Goal: Communication & Community: Answer question/provide support

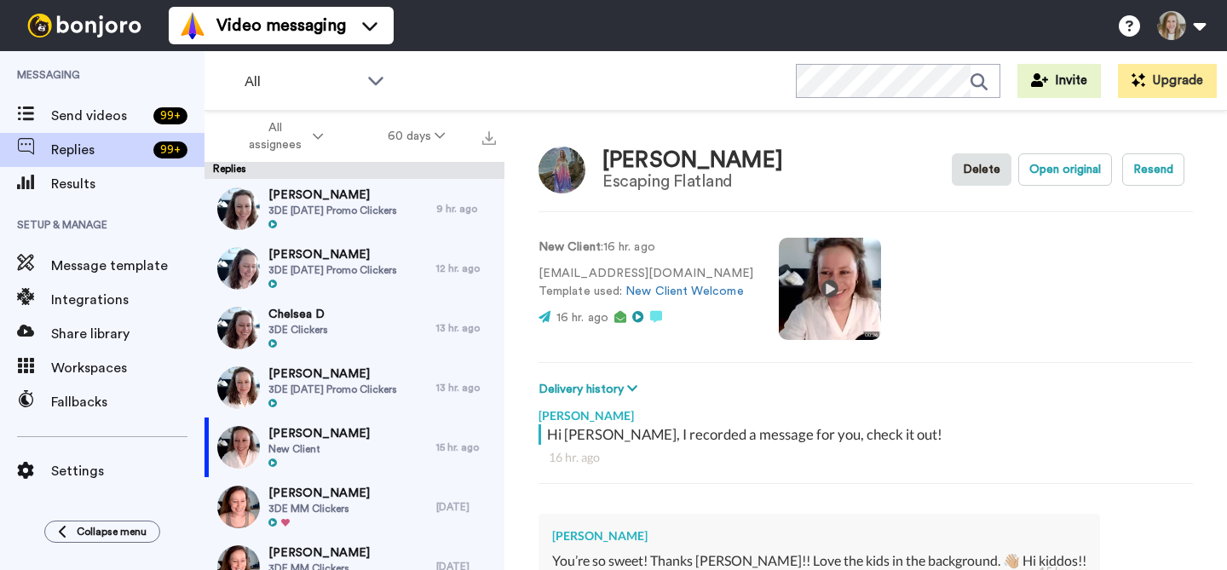
type textarea "x"
click at [817, 289] on video at bounding box center [830, 289] width 102 height 102
click at [853, 260] on video at bounding box center [830, 289] width 102 height 102
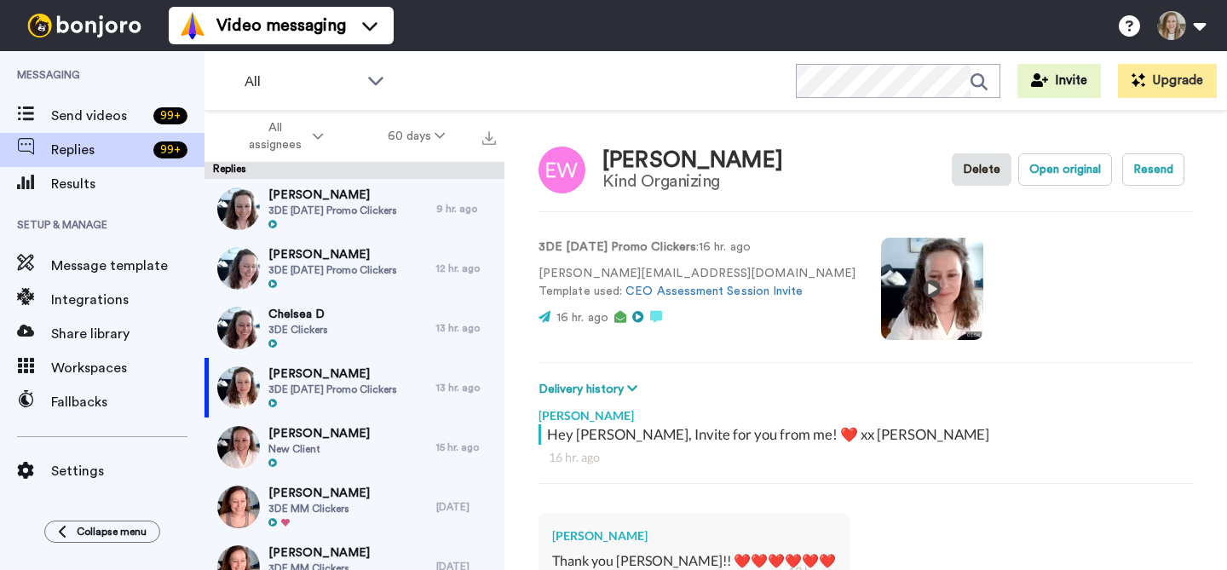
scroll to position [114, 0]
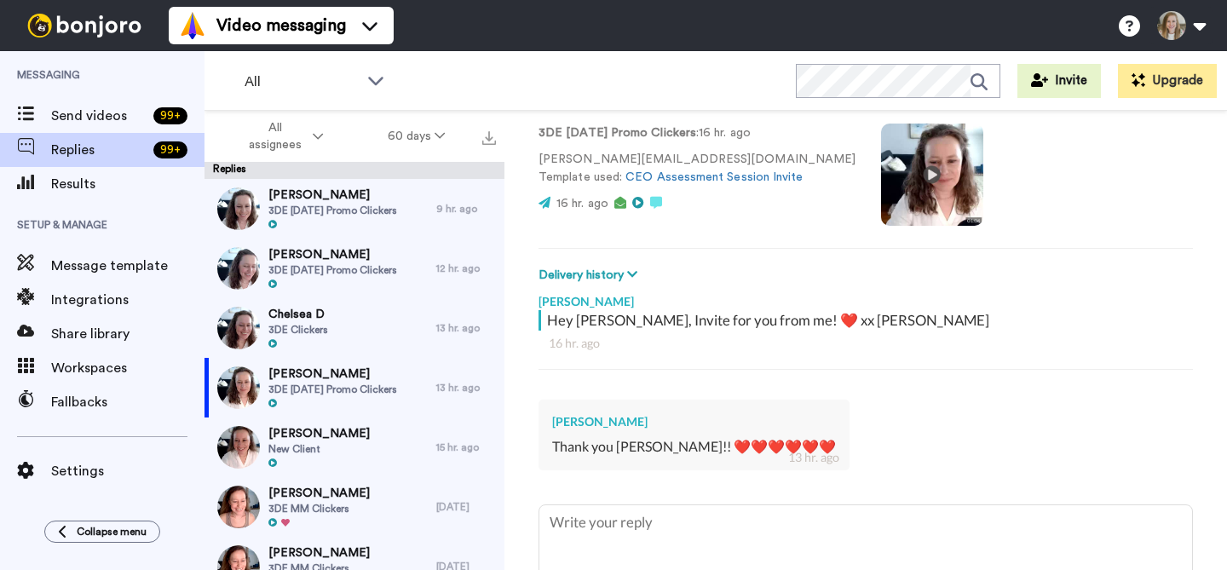
click at [881, 176] on video at bounding box center [932, 175] width 102 height 102
type textarea "x"
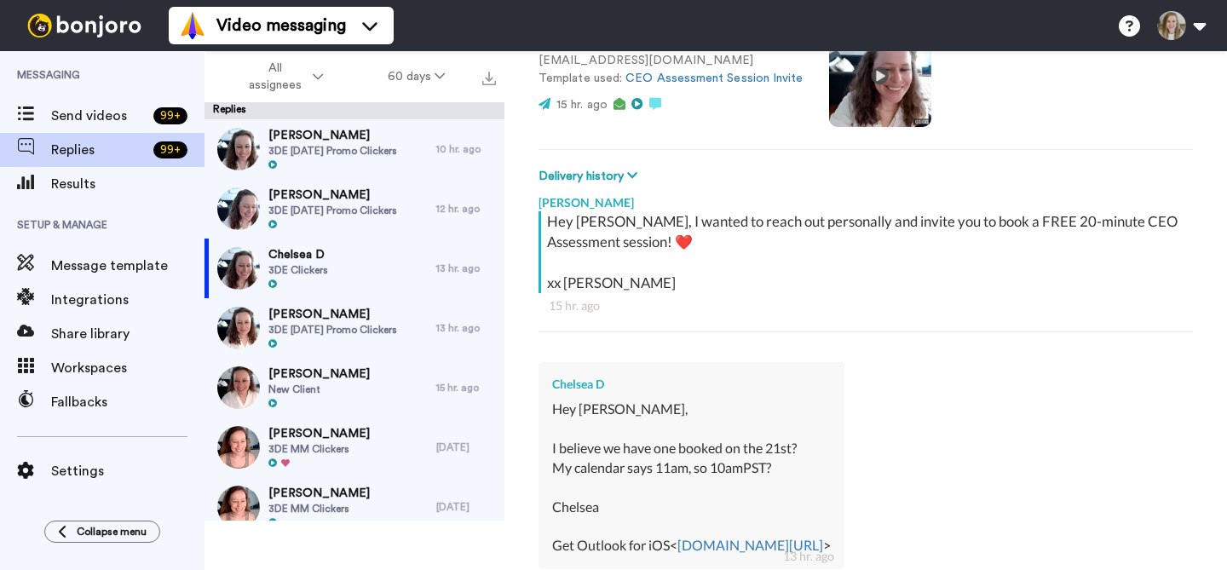
scroll to position [236, 0]
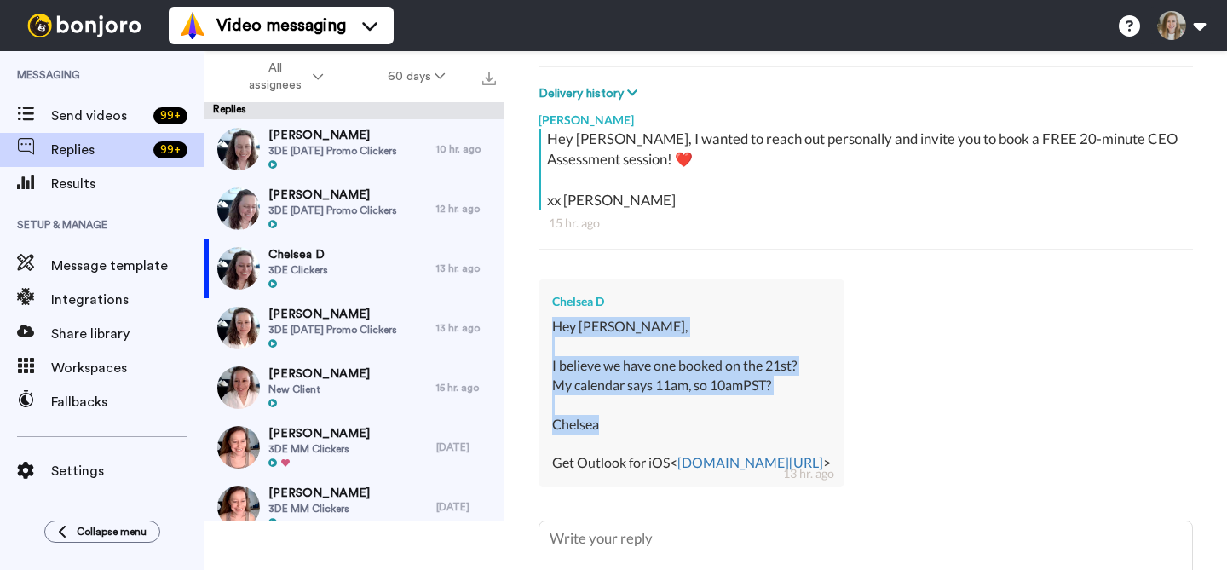
drag, startPoint x: 604, startPoint y: 428, endPoint x: 551, endPoint y: 332, distance: 109.1
click at [551, 332] on div "Chelsea D Hey Anna, I believe we have one booked on the 21st? My calendar says …" at bounding box center [691, 382] width 306 height 207
copy div "Hey Anna, I believe we have one booked on the 21st? My calendar says 11am, so 1…"
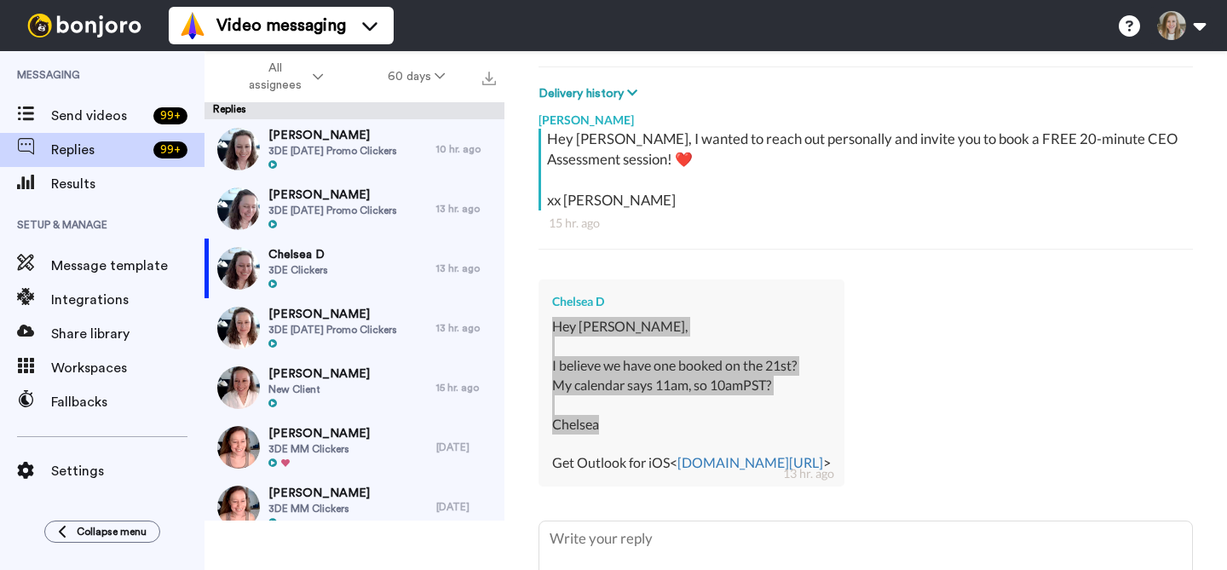
type textarea "x"
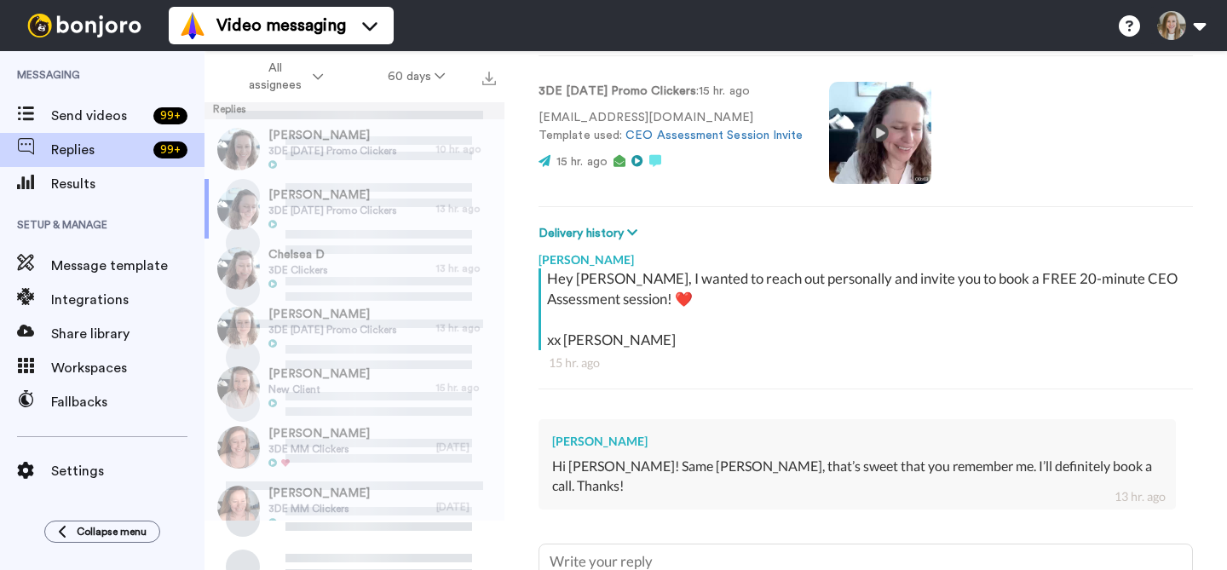
scroll to position [147, 0]
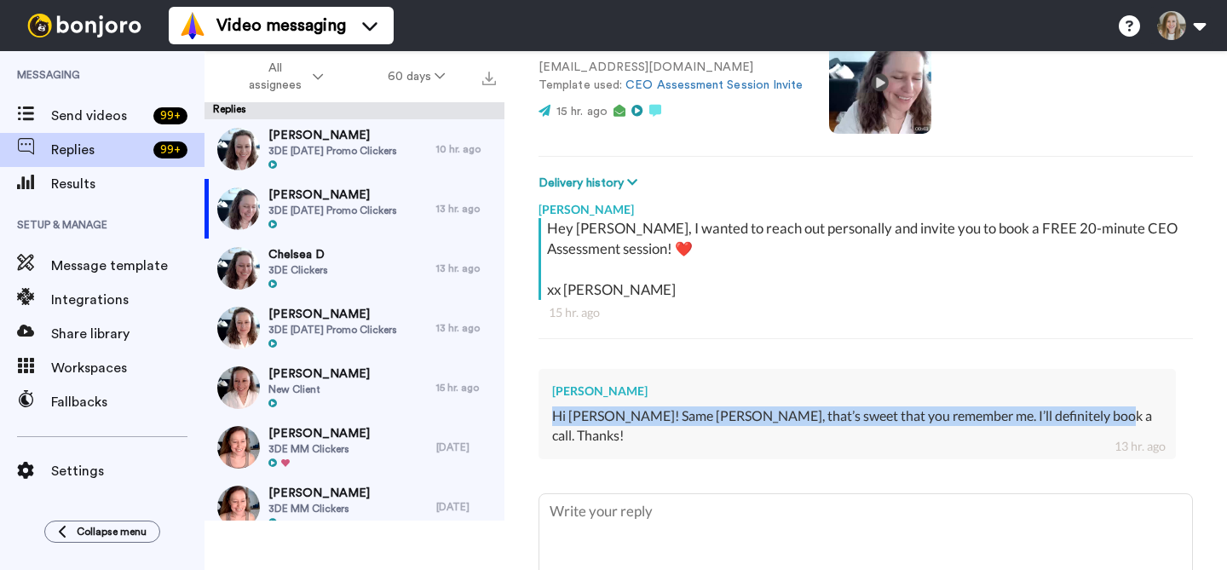
drag, startPoint x: 1092, startPoint y: 414, endPoint x: 550, endPoint y: 417, distance: 541.9
click at [550, 417] on div "Mayra Garcia Hi Anna! Same Mayra, that’s sweet that you remember me. I’ll defin…" at bounding box center [856, 414] width 637 height 90
copy div "Hi Anna! Same Mayra, that’s sweet that you remember me. I’ll definitely book a …"
type textarea "x"
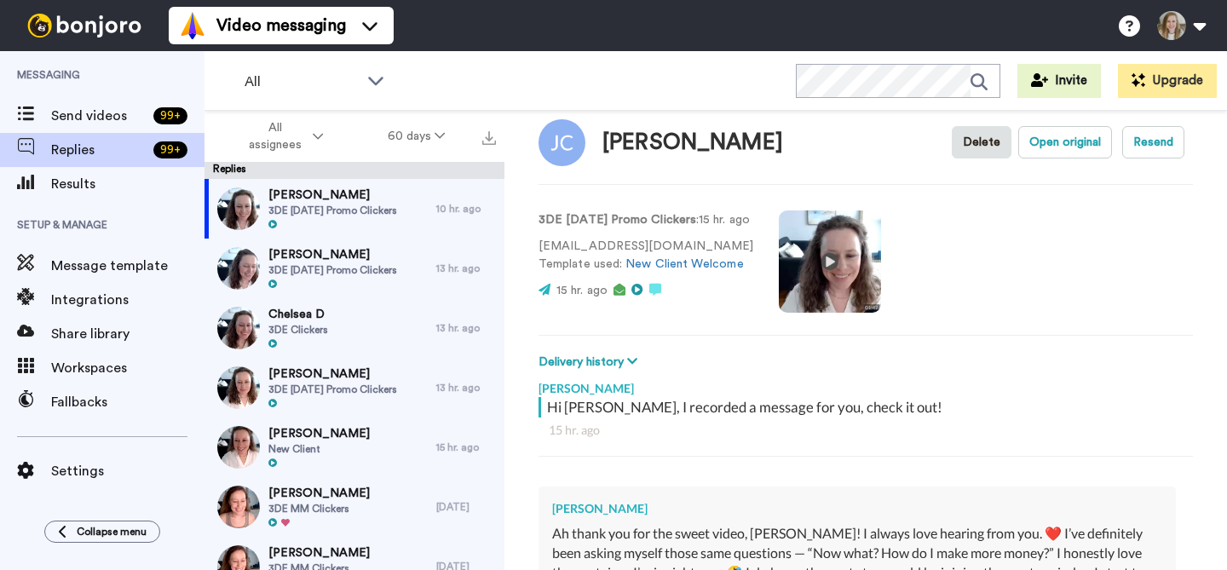
scroll to position [308, 0]
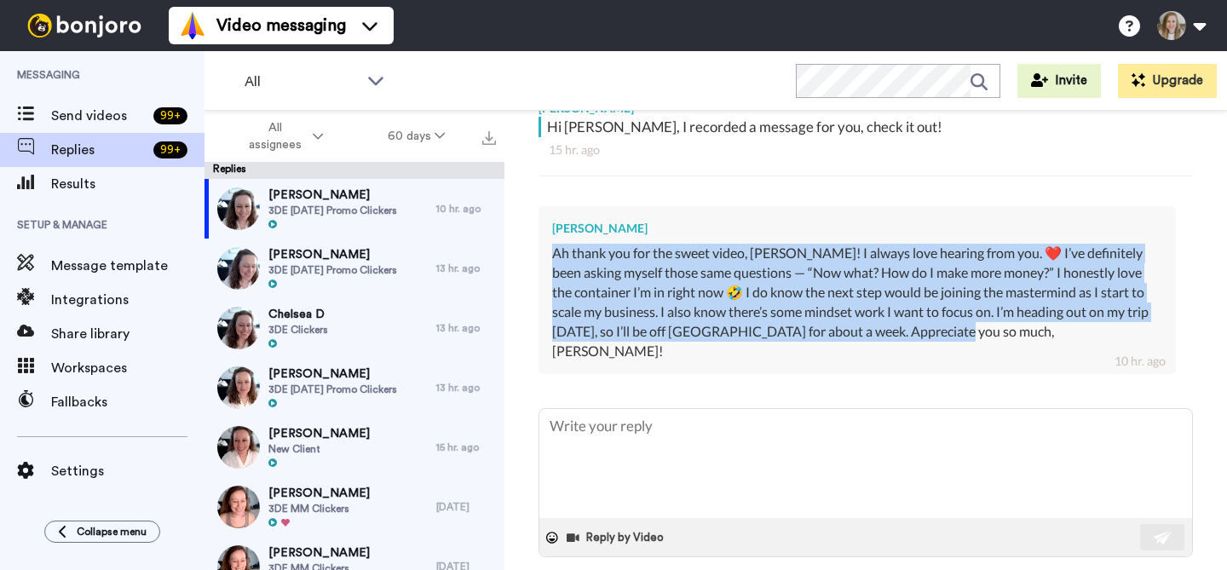
drag, startPoint x: 1045, startPoint y: 334, endPoint x: 552, endPoint y: 259, distance: 498.2
click at [552, 259] on div "Ah thank you for the sweet video, [PERSON_NAME]! I always love hearing from you…" at bounding box center [857, 302] width 610 height 117
copy div "Ah thank you for the sweet video, [PERSON_NAME]! I always love hearing from you…"
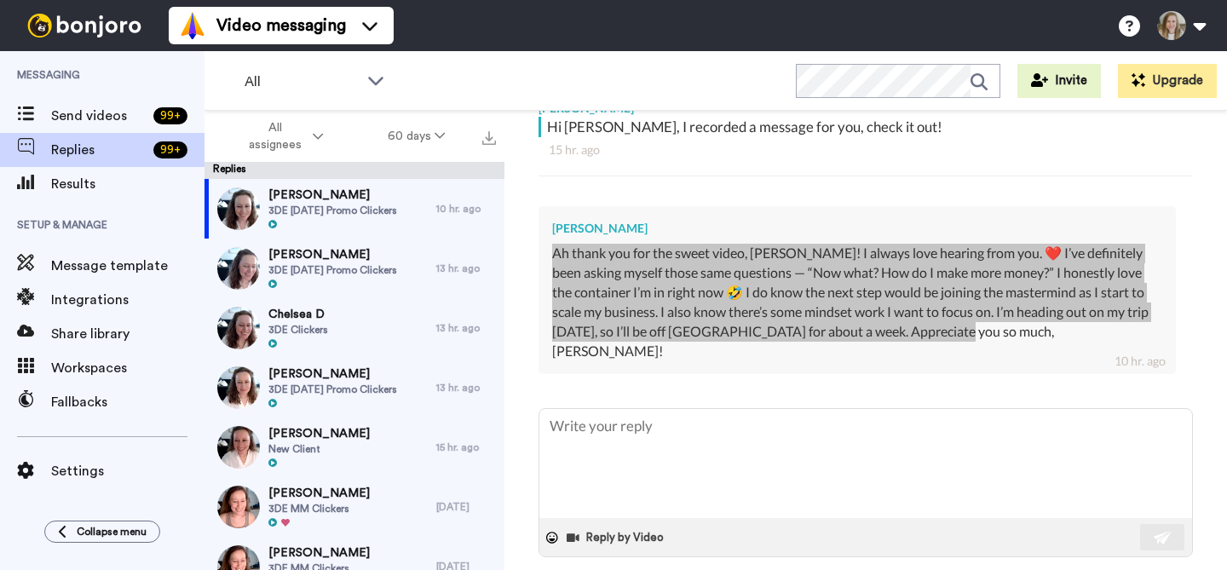
type textarea "x"
